Goal: Find contact information: Find contact information

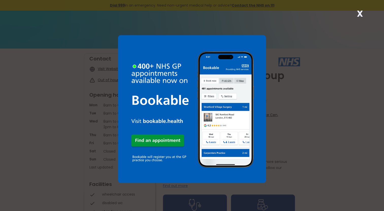
click at [361, 18] on strong "X" at bounding box center [359, 14] width 6 height 12
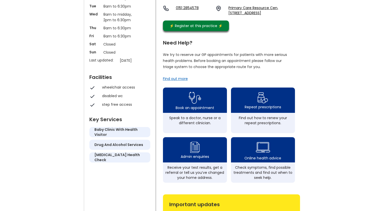
scroll to position [112, 0]
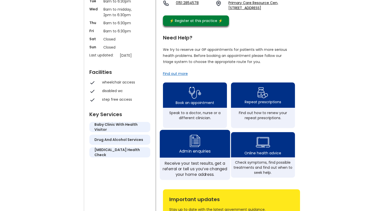
click at [194, 134] on img at bounding box center [194, 141] width 12 height 15
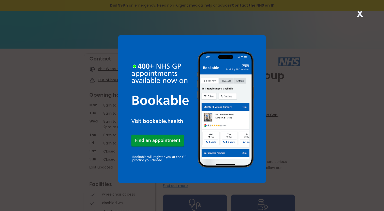
scroll to position [17, 0]
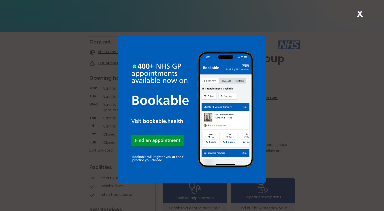
click at [362, 11] on strong "X" at bounding box center [359, 14] width 6 height 12
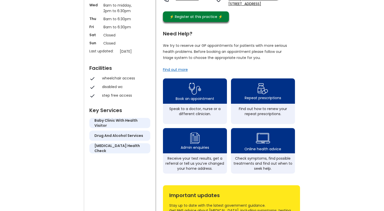
scroll to position [117, 0]
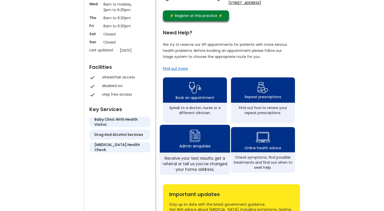
click at [186, 144] on div "Admin enquiries" at bounding box center [194, 147] width 31 height 6
